Goal: Task Accomplishment & Management: Use online tool/utility

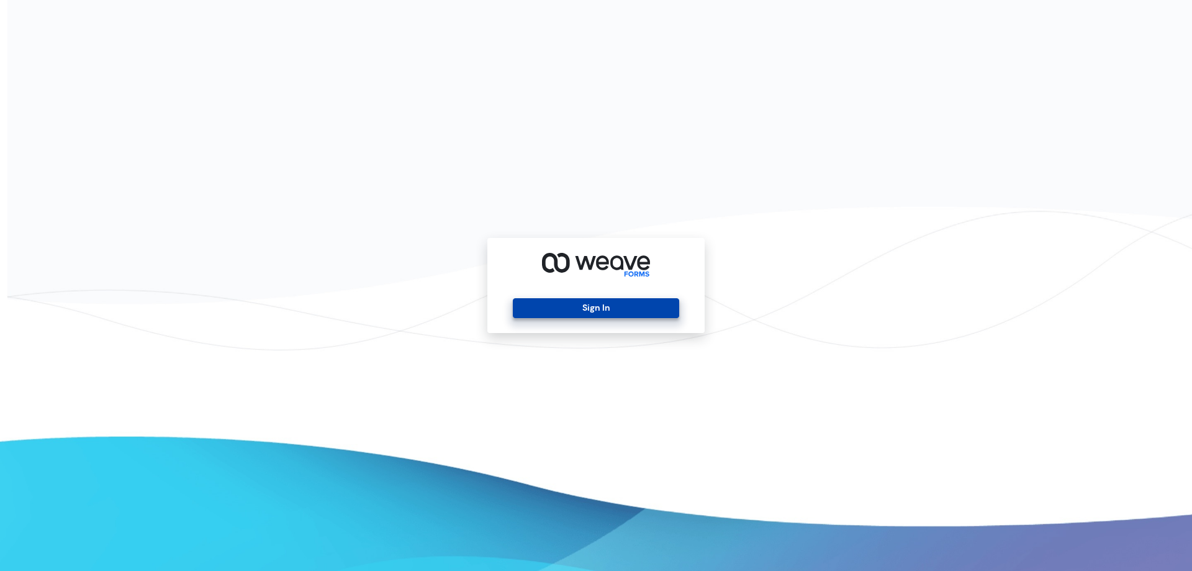
click at [586, 308] on button "Sign In" at bounding box center [596, 308] width 166 height 20
